Goal: Transaction & Acquisition: Purchase product/service

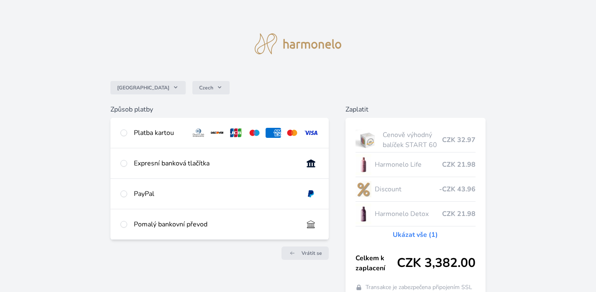
click at [139, 138] on div "Platba kartou" at bounding box center [219, 133] width 218 height 30
radio input "true"
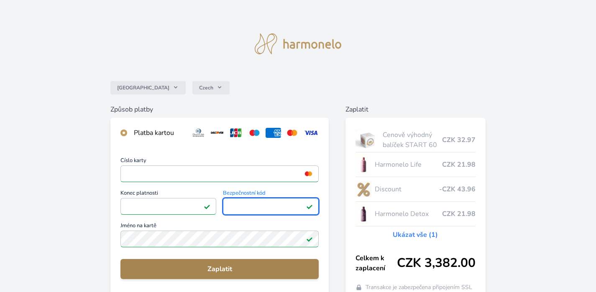
click at [233, 275] on button "Zaplatit" at bounding box center [219, 269] width 198 height 20
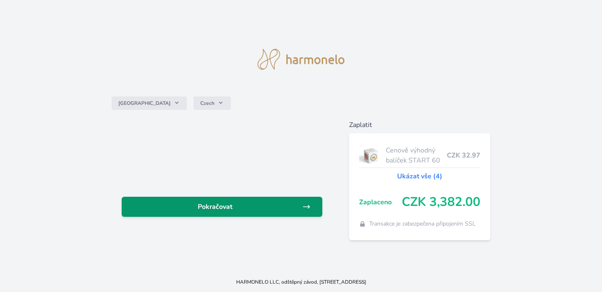
click at [232, 213] on link "Pokračovat" at bounding box center [222, 207] width 201 height 20
